Goal: Task Accomplishment & Management: Use online tool/utility

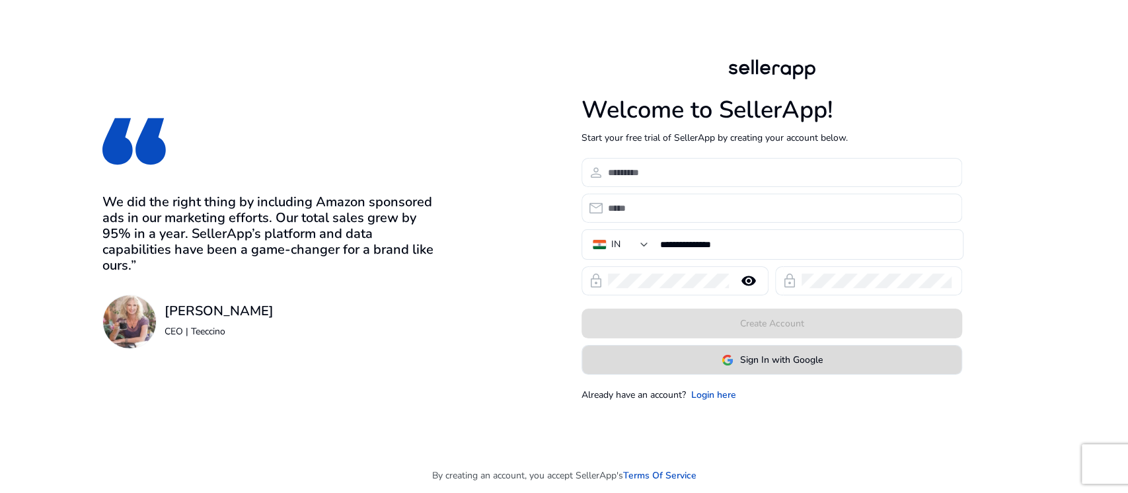
click at [727, 354] on img at bounding box center [728, 360] width 12 height 12
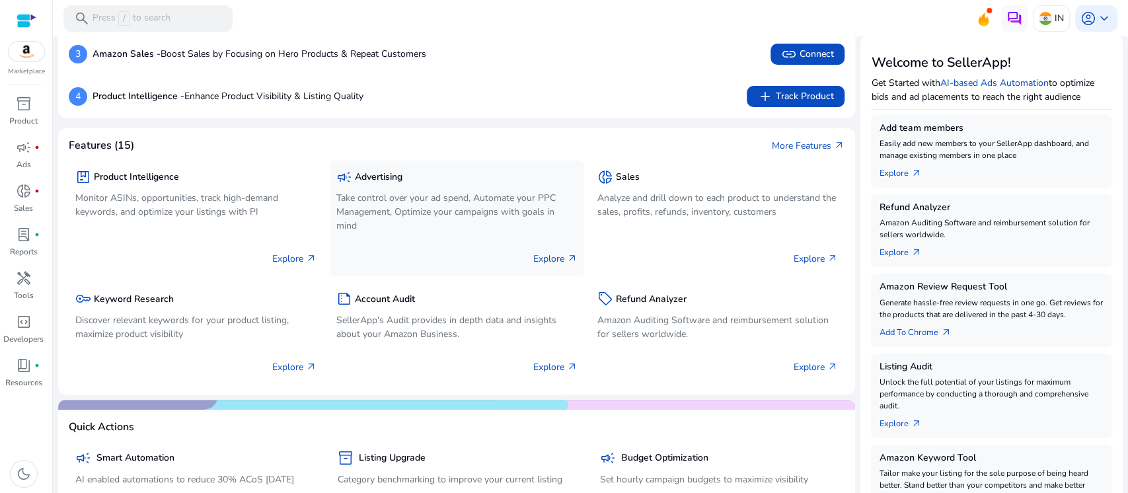
scroll to position [176, 0]
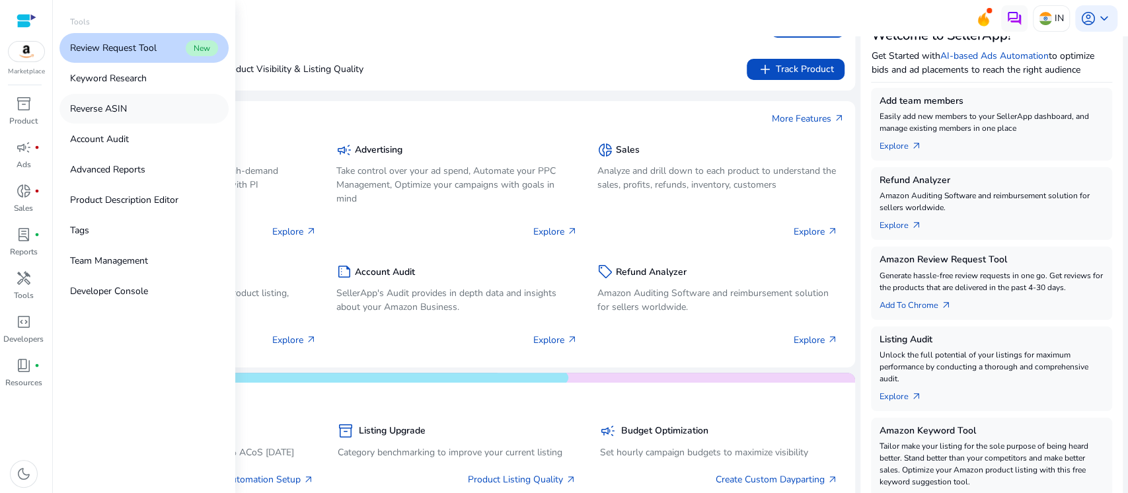
click at [112, 103] on p "Reverse ASIN" at bounding box center [98, 109] width 57 height 14
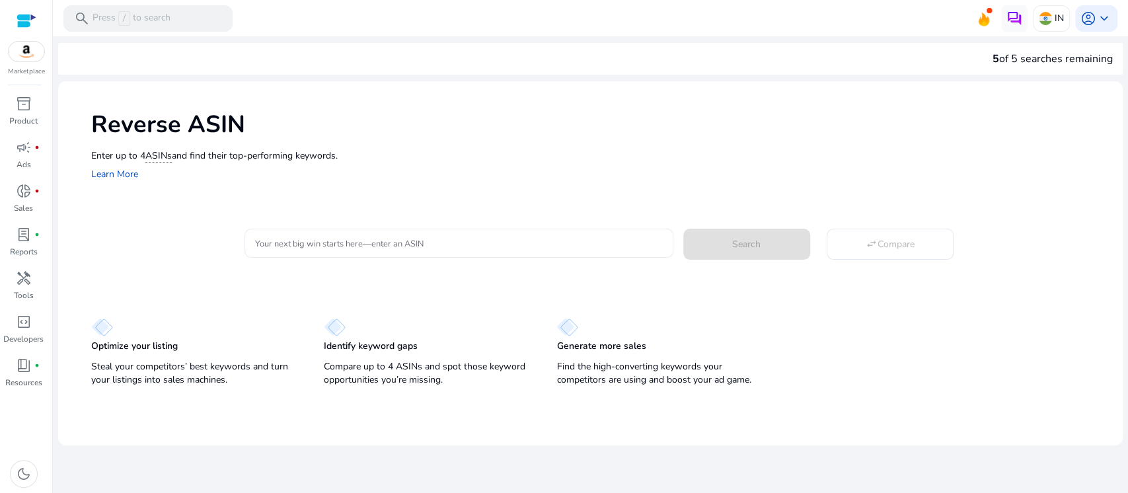
click at [414, 234] on div at bounding box center [459, 243] width 408 height 29
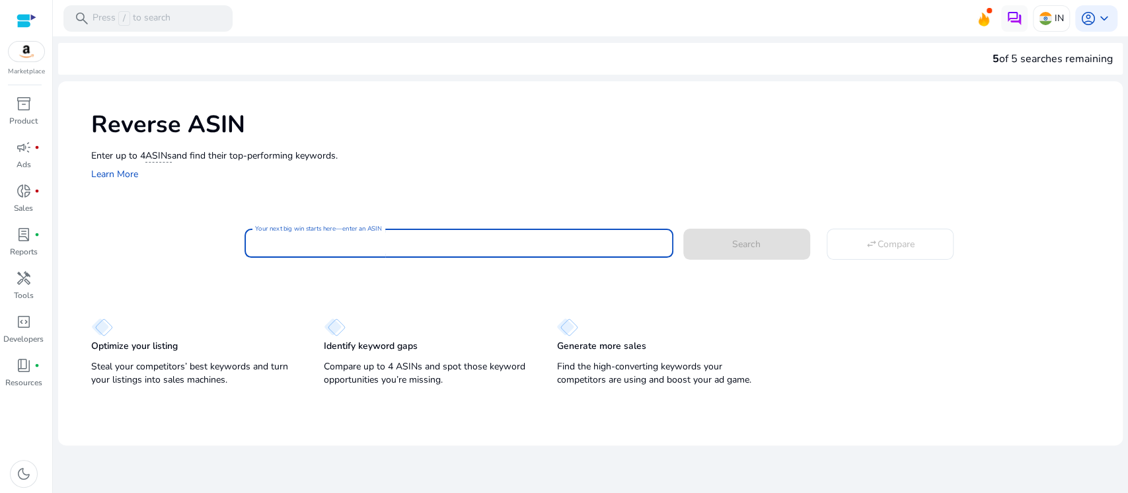
click at [379, 241] on input "Your next big win starts here—enter an ASIN" at bounding box center [459, 243] width 408 height 15
paste input "**********"
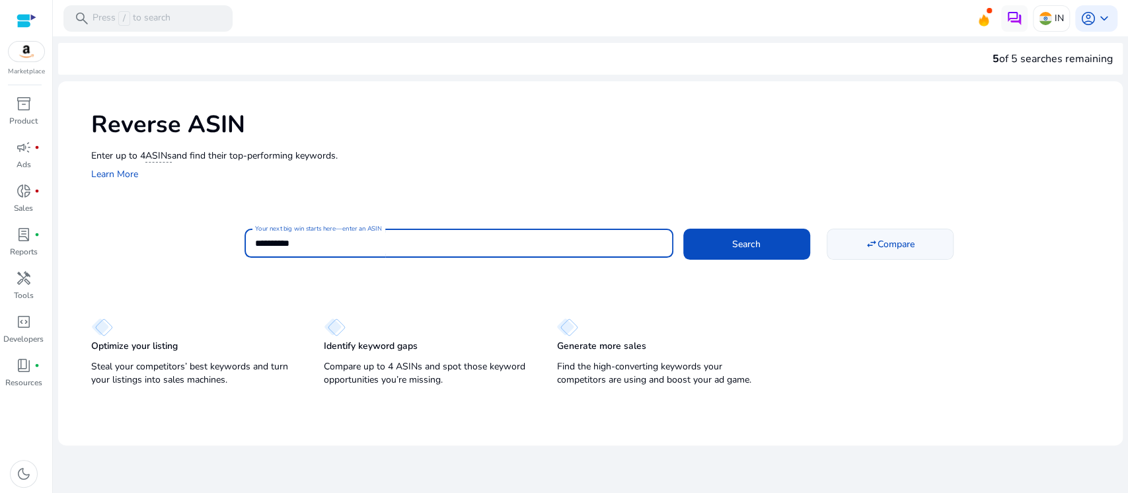
type input "**********"
click at [886, 241] on span "Compare" at bounding box center [896, 244] width 37 height 14
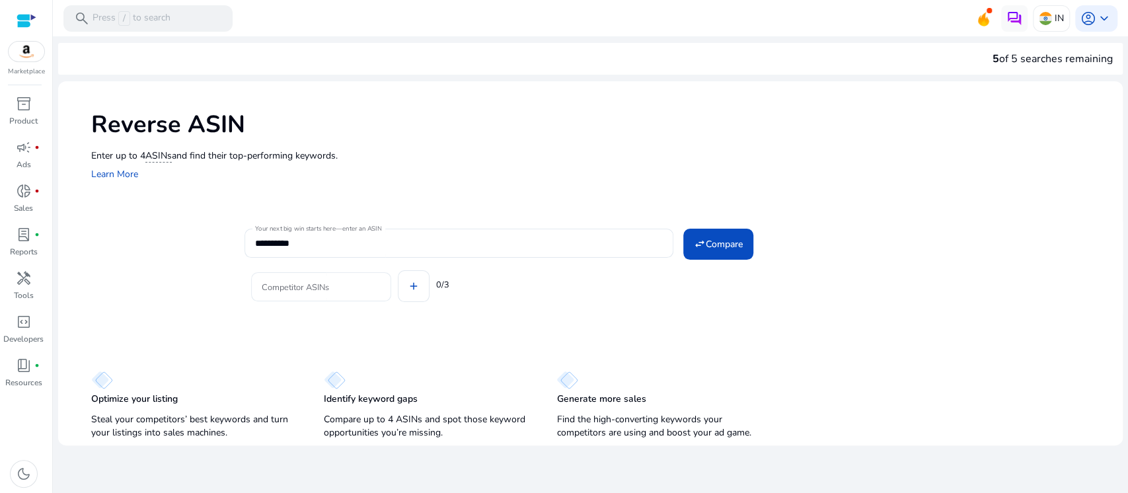
click at [333, 287] on input "Competitor ASINs" at bounding box center [321, 287] width 119 height 15
paste input "**********"
type input "**********"
click at [412, 287] on div "Competitor ASINs add 0/3" at bounding box center [602, 284] width 715 height 53
click at [400, 285] on input "Competitor ASINs" at bounding box center [420, 287] width 119 height 15
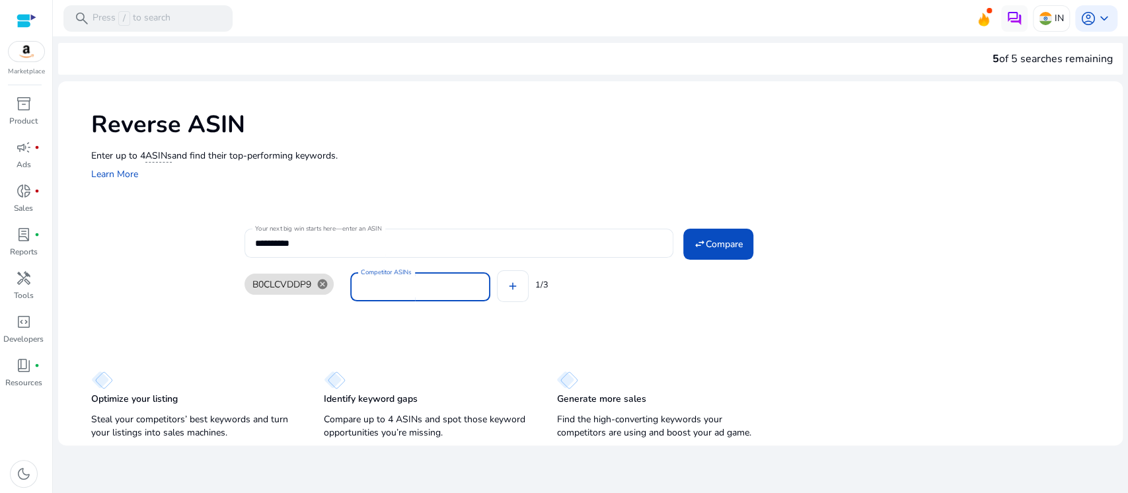
paste input "**********"
type input "**********"
click at [510, 291] on div "B0CLCVDDP9 cancel Competitor ASINs add 1/3" at bounding box center [602, 284] width 715 height 53
click at [550, 282] on input "Competitor ASINs" at bounding box center [526, 287] width 119 height 15
paste input "**********"
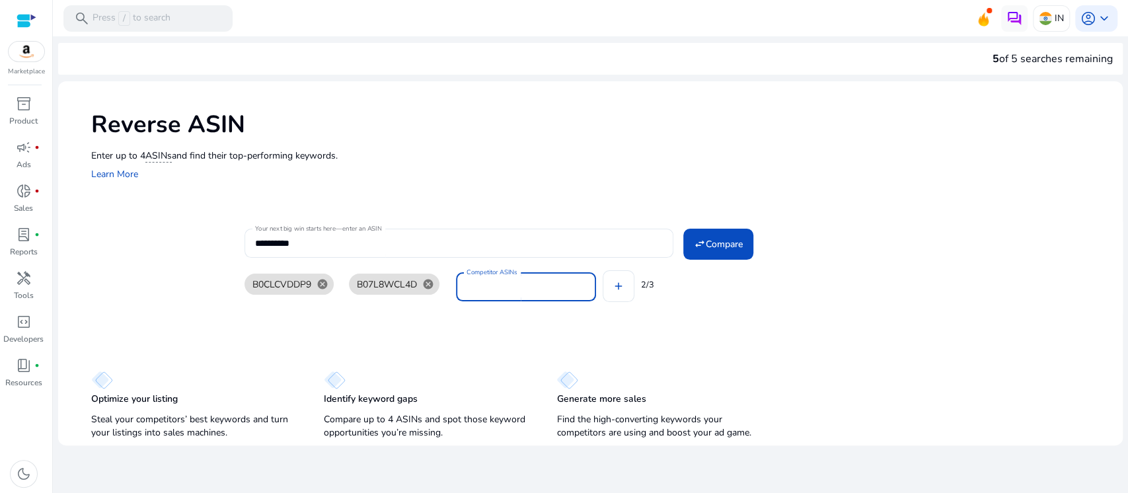
type input "**********"
click at [732, 235] on span at bounding box center [718, 244] width 70 height 32
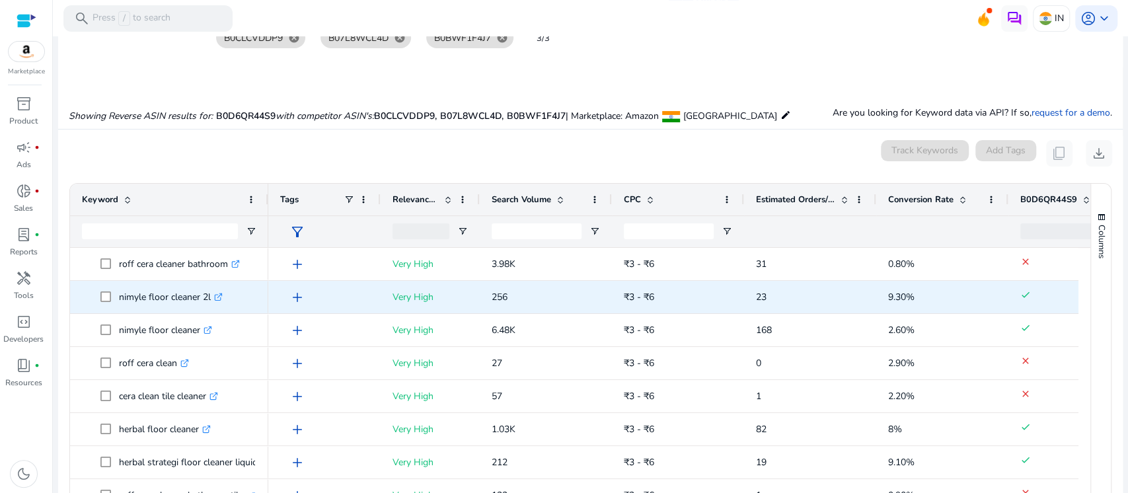
scroll to position [106, 0]
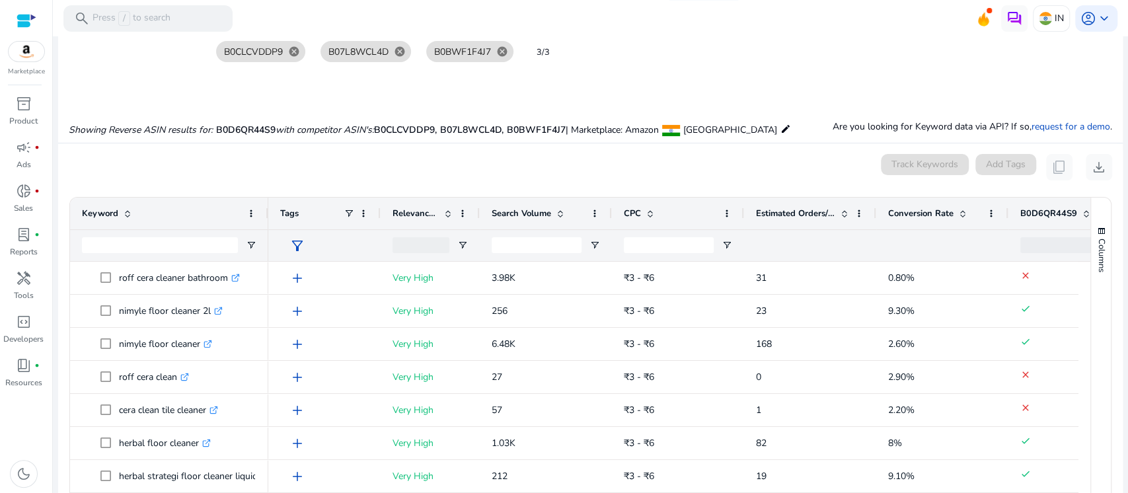
click at [522, 212] on span "Search Volume" at bounding box center [521, 213] width 59 height 12
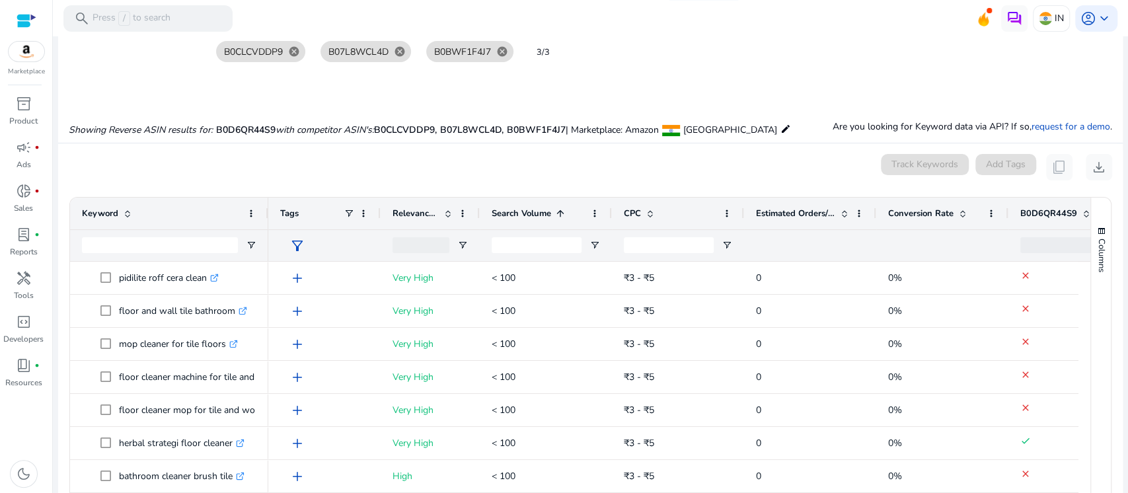
click at [522, 212] on span "Search Volume" at bounding box center [521, 213] width 59 height 12
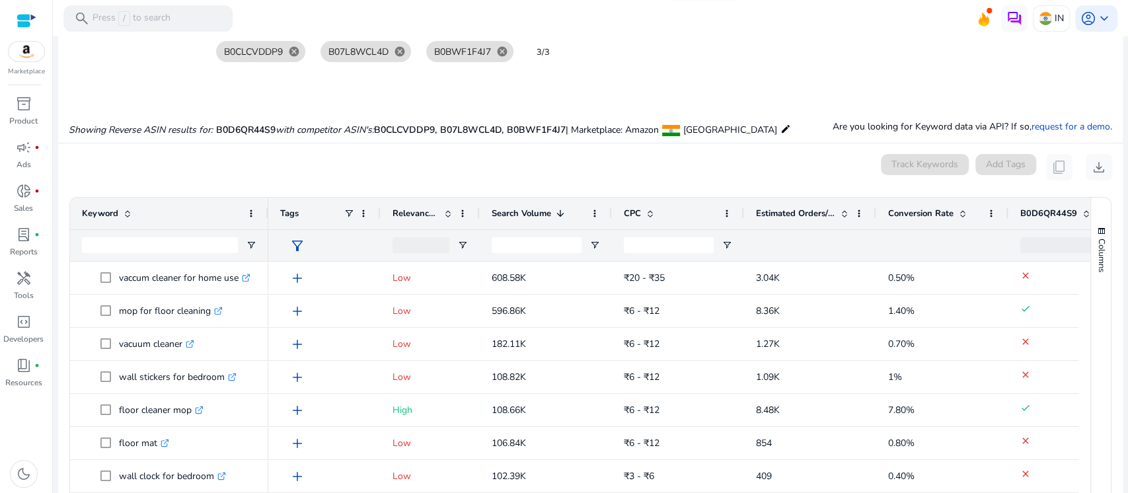
click at [522, 212] on span "Search Volume" at bounding box center [521, 213] width 59 height 12
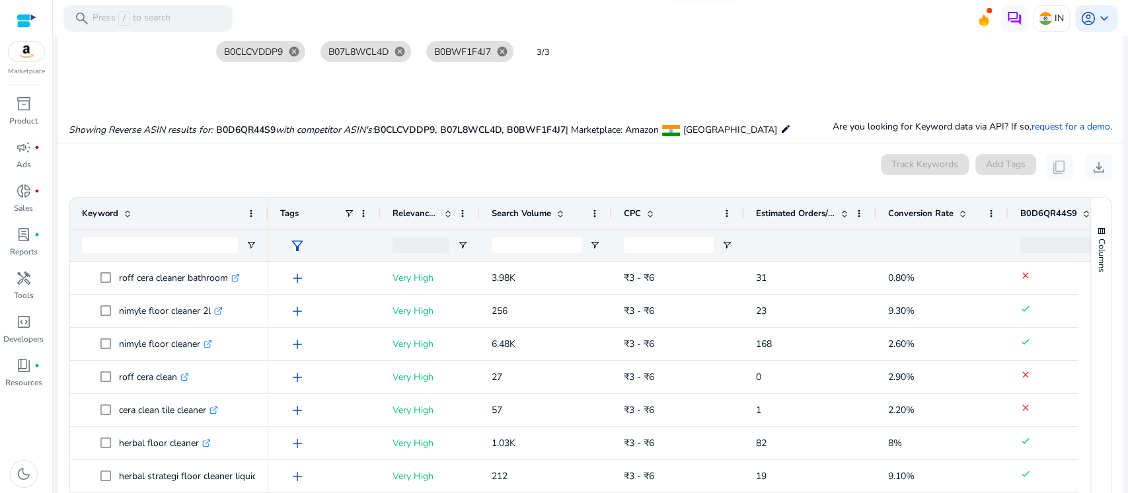
click at [792, 207] on span "Estimated Orders/Month" at bounding box center [795, 213] width 79 height 12
click at [805, 201] on div "Estimated Orders/Month 1" at bounding box center [803, 213] width 94 height 25
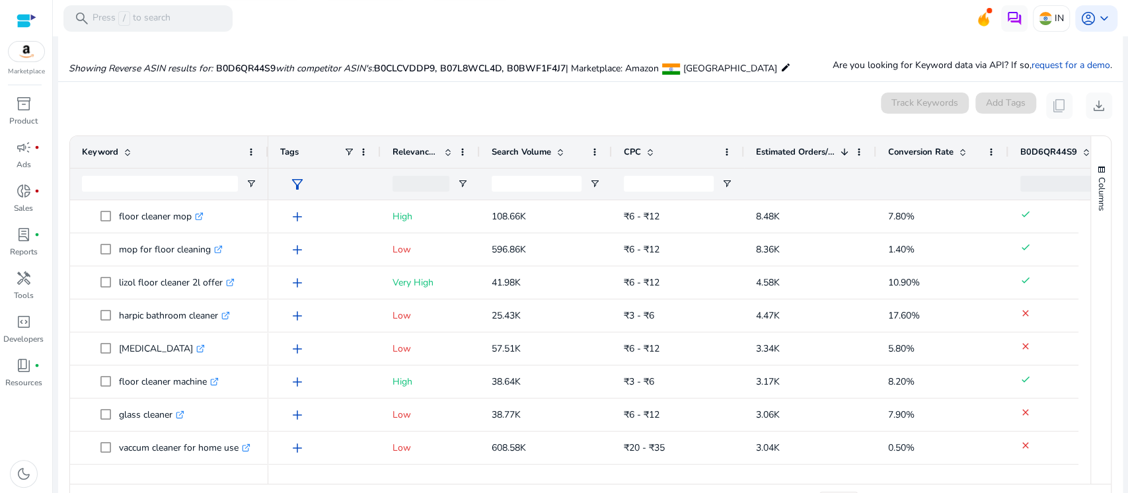
scroll to position [194, 0]
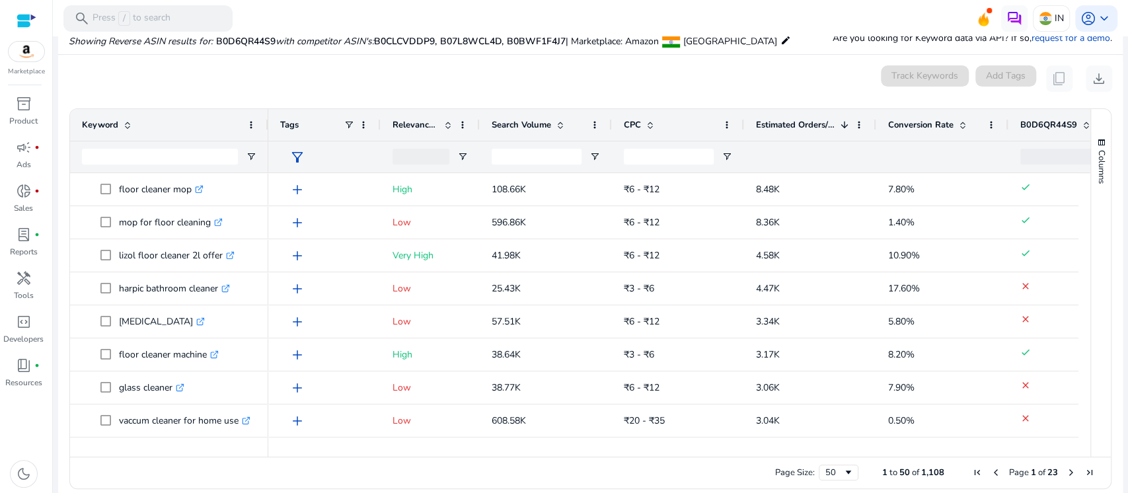
drag, startPoint x: 533, startPoint y: 457, endPoint x: 570, endPoint y: 452, distance: 37.9
click at [570, 452] on div "Drag here to set row groups Drag here to set column labels Keyword Tags 1" at bounding box center [590, 298] width 1042 height 381
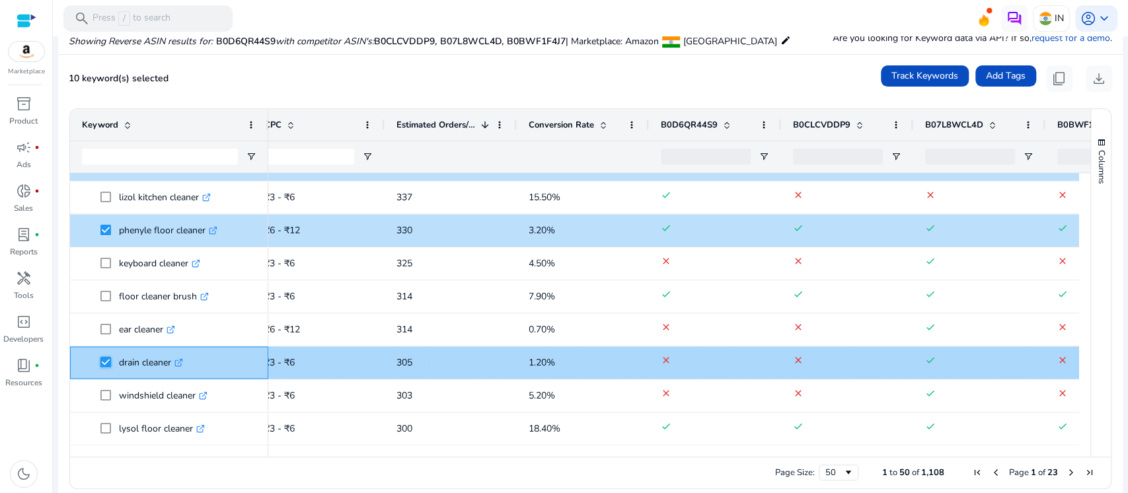
scroll to position [207, 0]
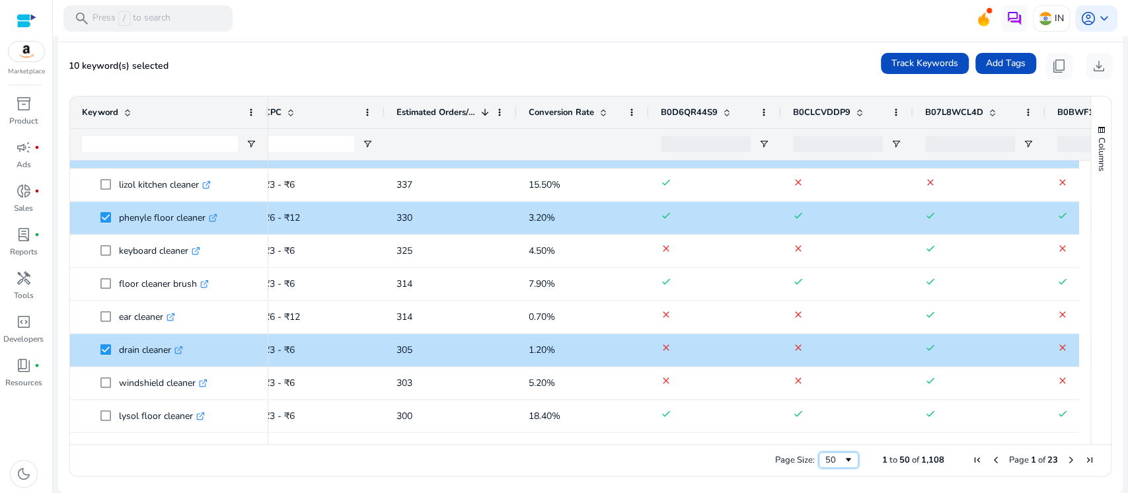
click at [843, 458] on span "Page Size" at bounding box center [848, 460] width 11 height 11
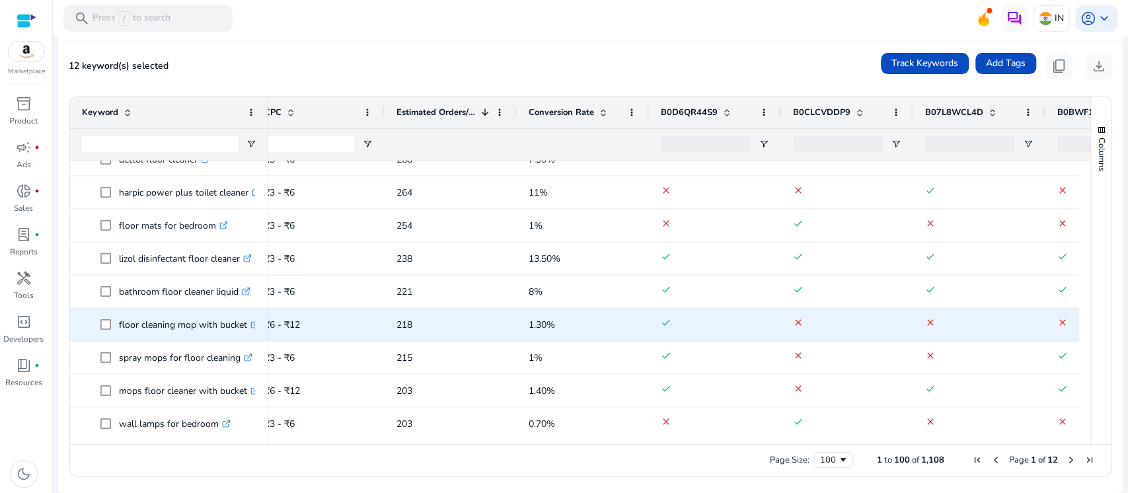
scroll to position [1908, 0]
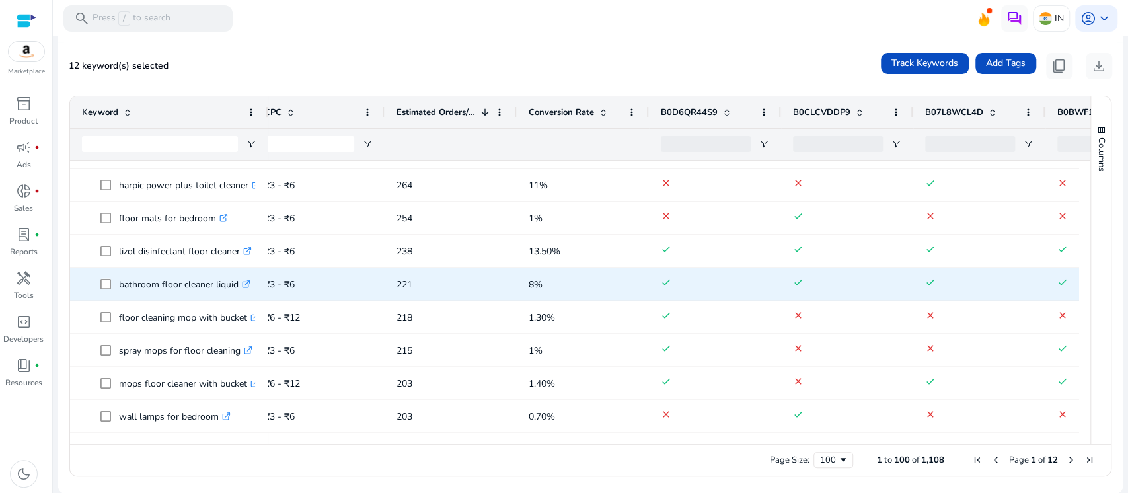
click at [98, 283] on span "bathroom floor cleaner liquid .st0{fill:#2c8af8}" at bounding box center [169, 283] width 174 height 27
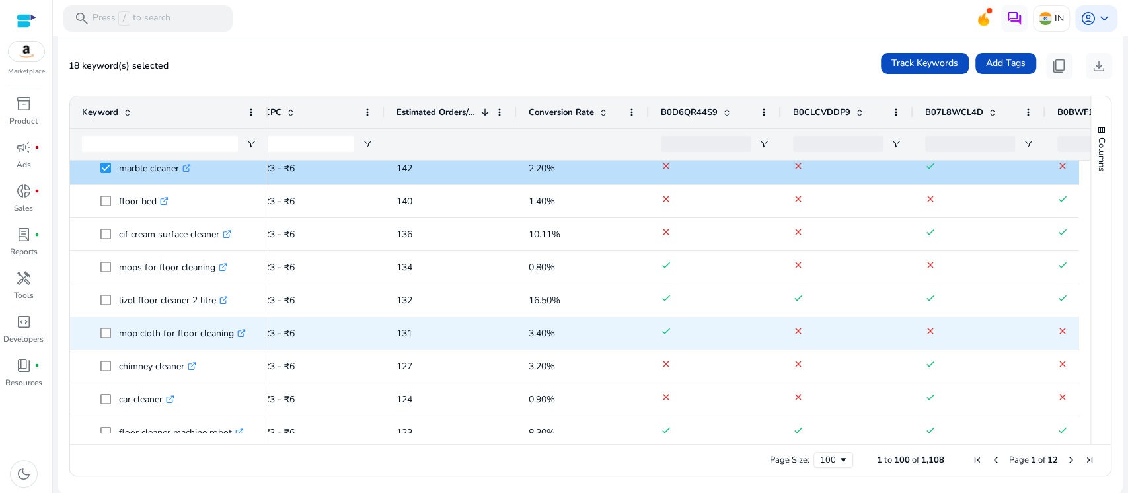
scroll to position [3032, 0]
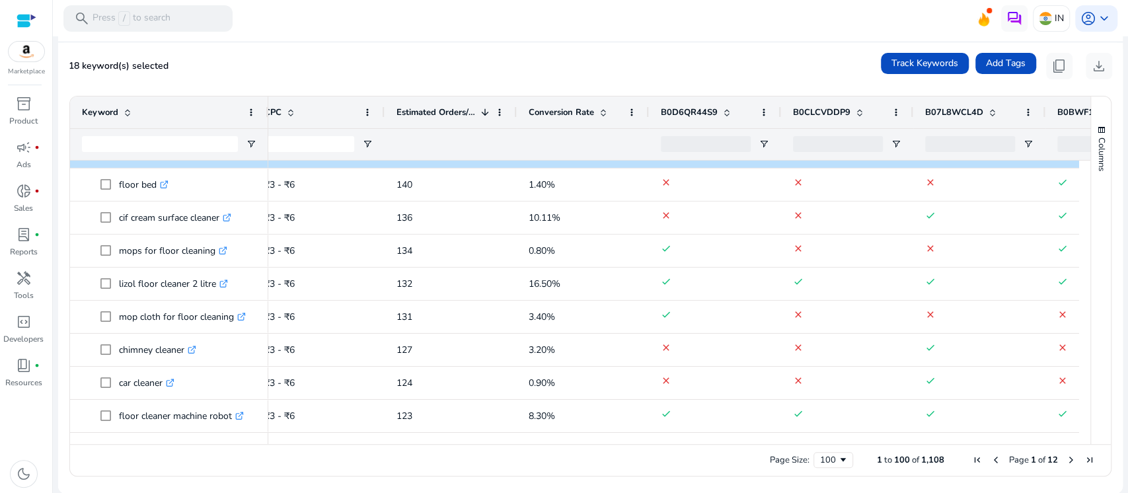
click at [1069, 461] on span "Next Page" at bounding box center [1071, 460] width 11 height 11
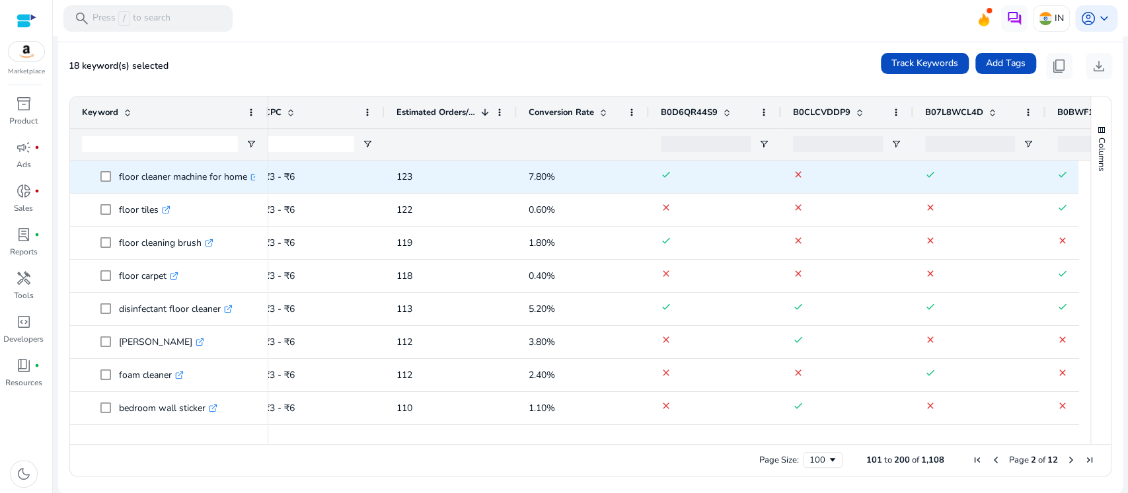
scroll to position [119, 0]
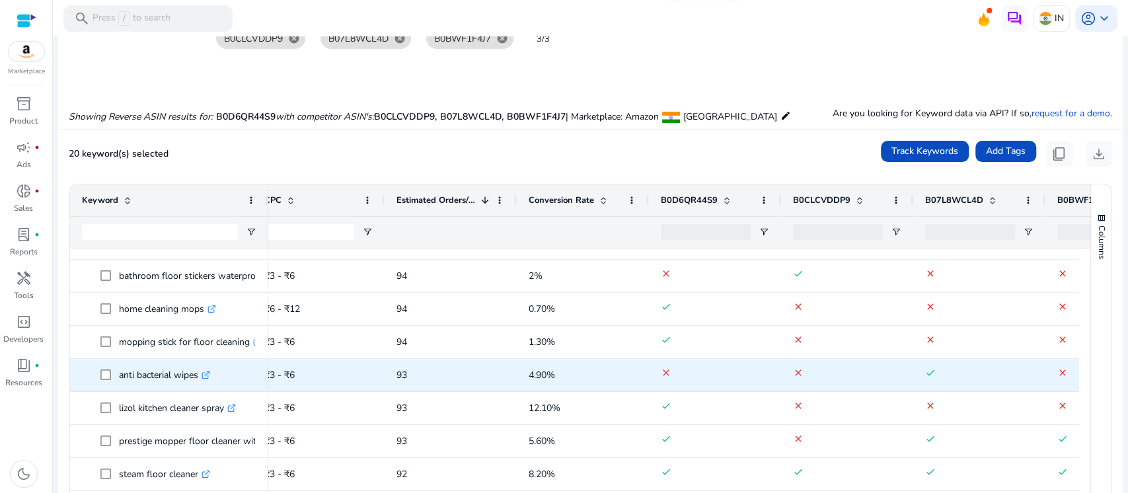
scroll to position [704, 0]
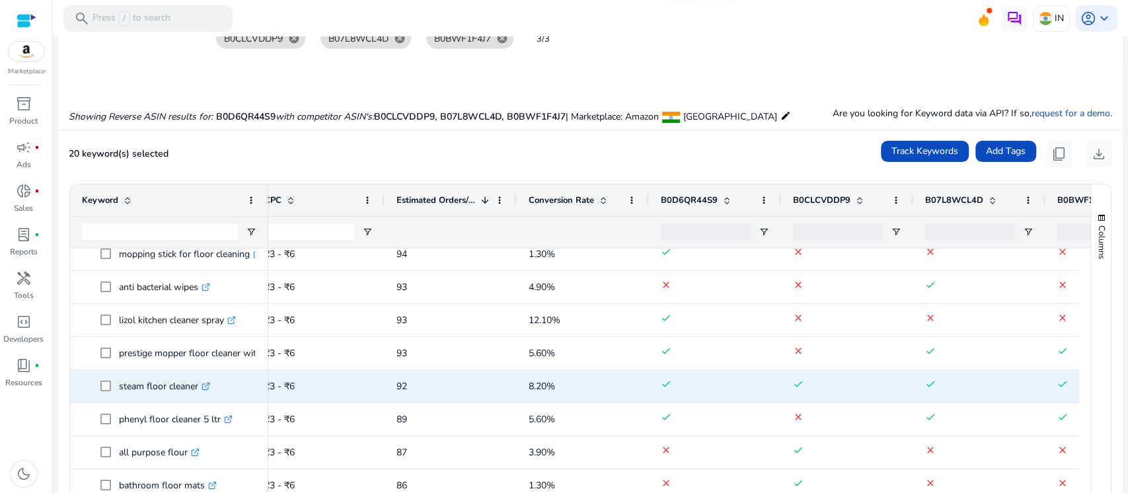
click at [209, 389] on link ".st0{fill:#2c8af8}" at bounding box center [204, 386] width 12 height 13
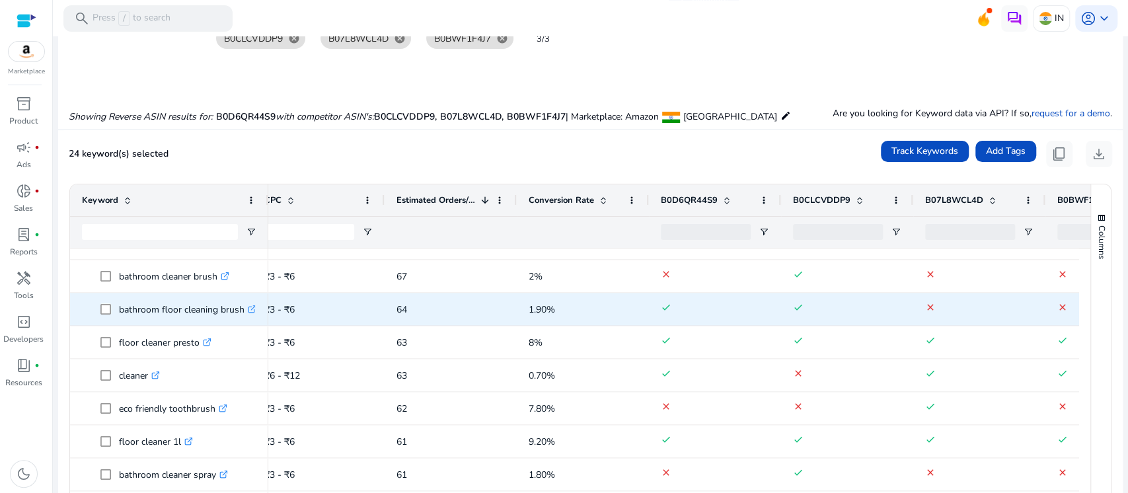
scroll to position [0, 0]
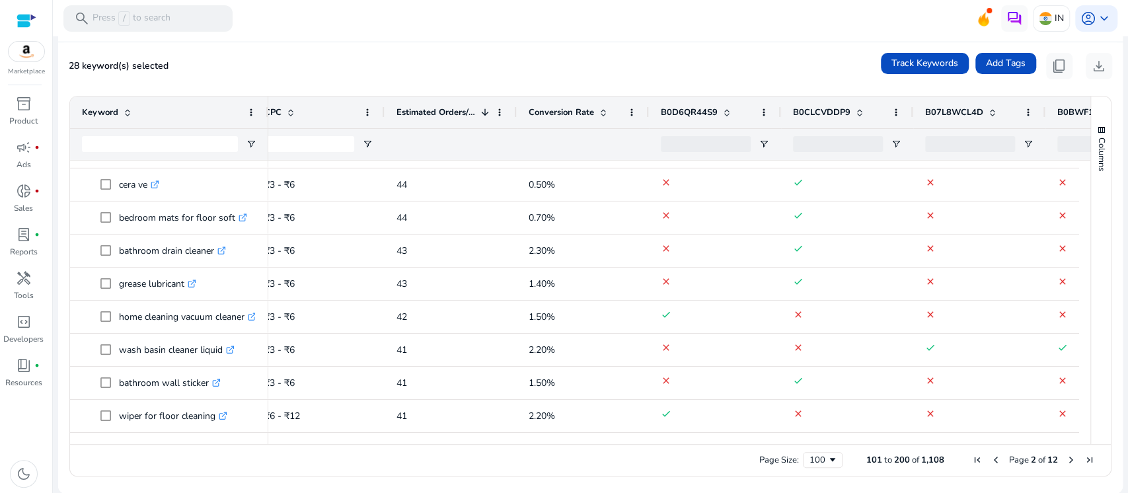
click at [1066, 457] on span "Next Page" at bounding box center [1071, 460] width 11 height 11
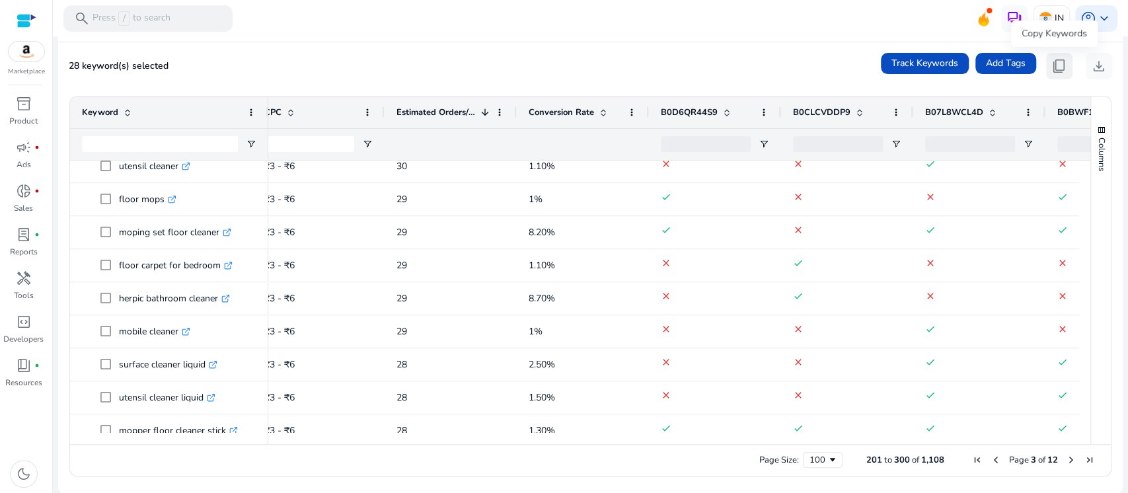
click at [1051, 66] on span "content_copy" at bounding box center [1059, 66] width 16 height 16
